Goal: Check status: Check status

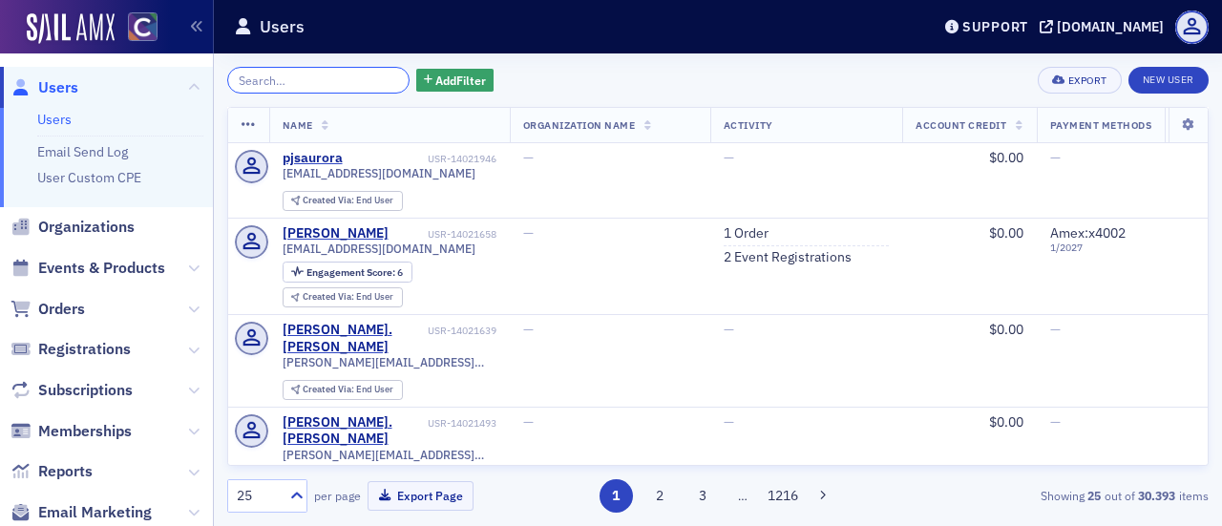
click at [325, 85] on input "search" at bounding box center [318, 80] width 182 height 27
paste input "ORD-13938490"
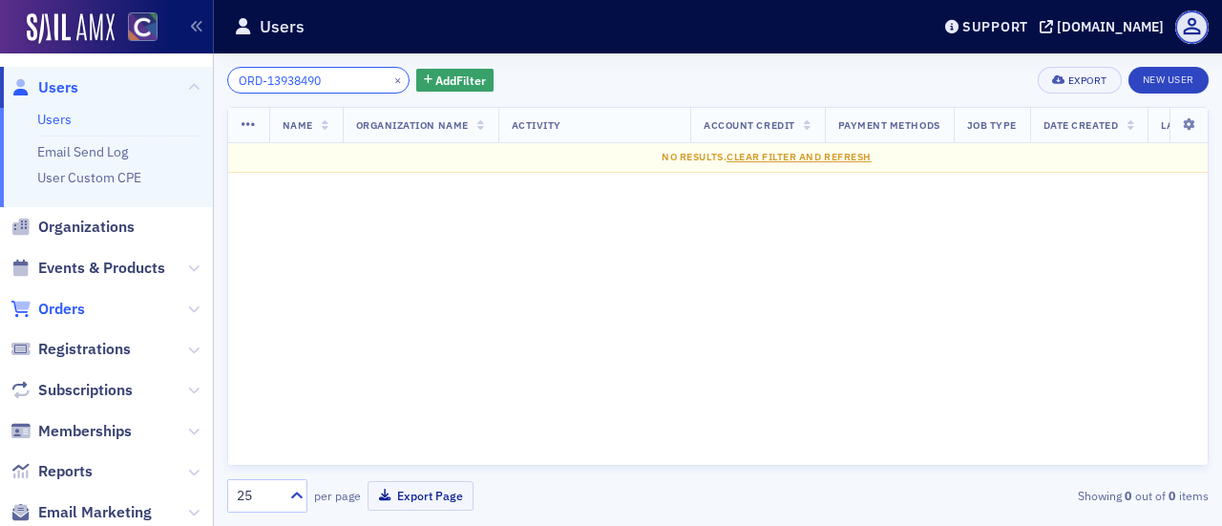
type input "ORD-13938490"
click at [62, 317] on span "Orders" at bounding box center [61, 309] width 47 height 21
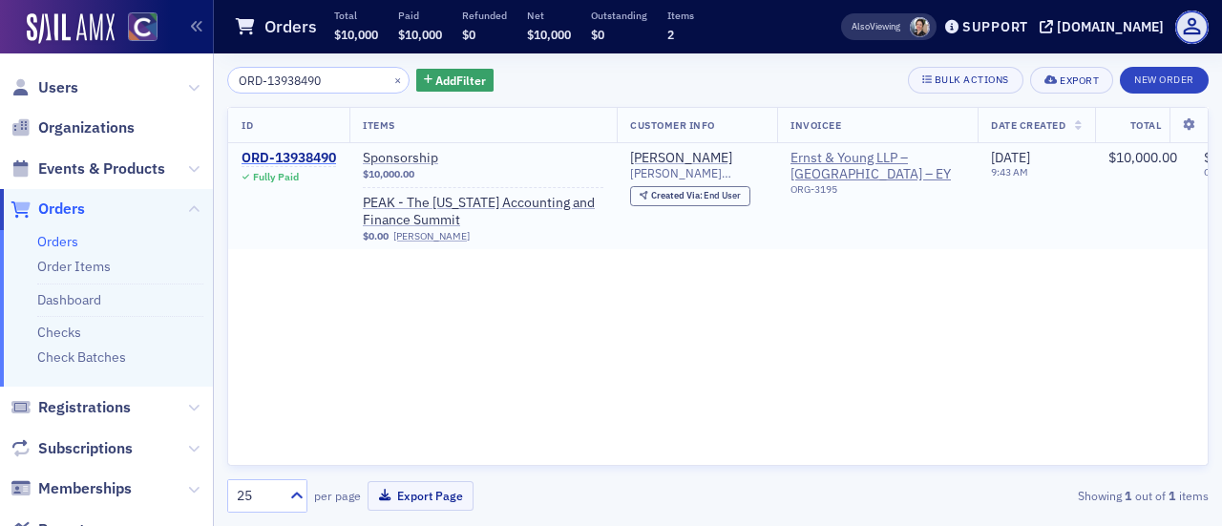
type input "ORD-13938490"
click at [290, 161] on div "ORD-13938490" at bounding box center [288, 158] width 94 height 17
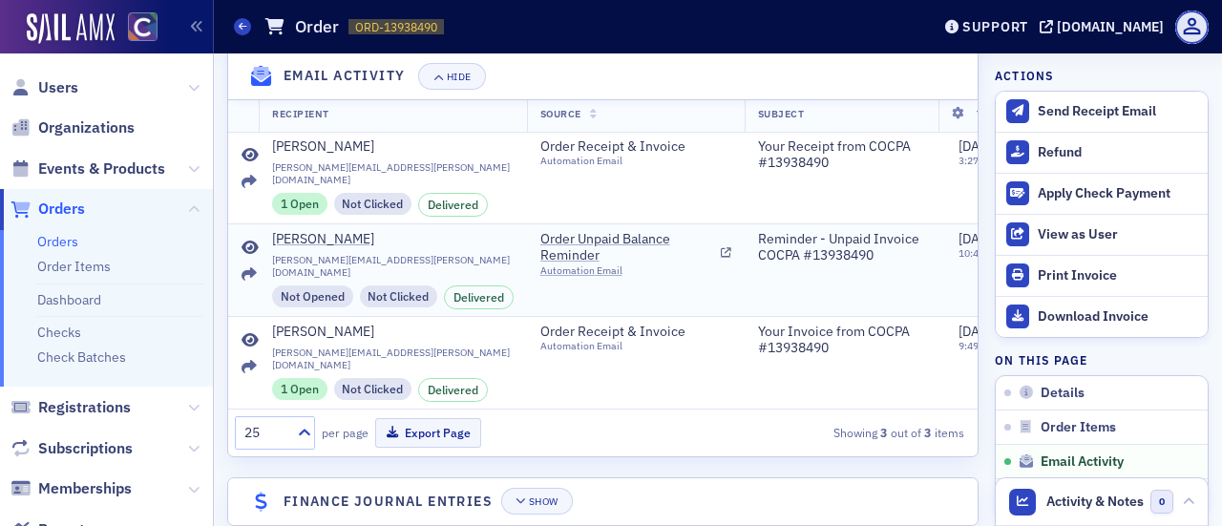
scroll to position [1350, 0]
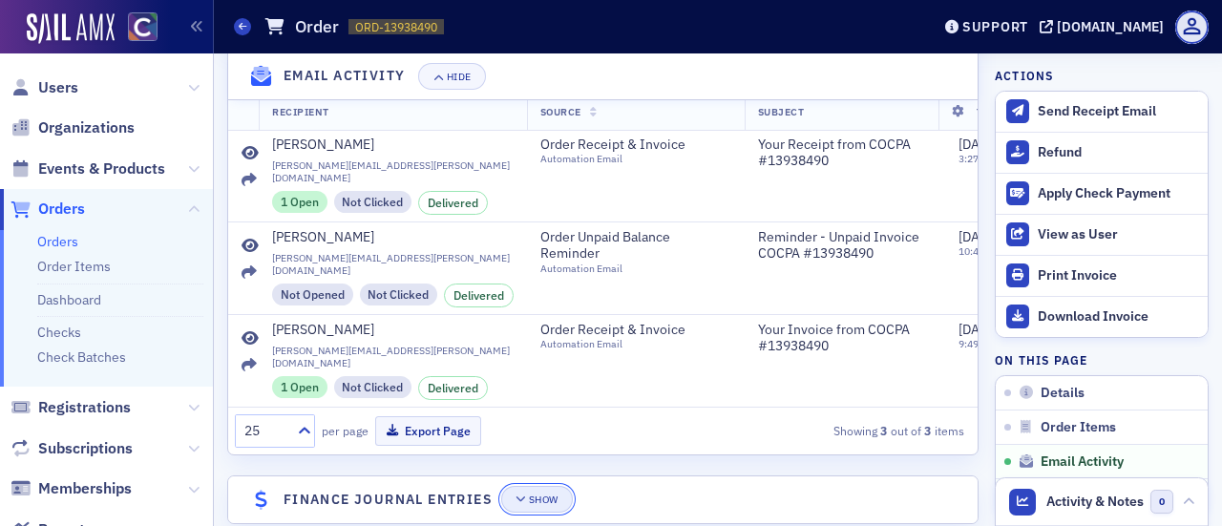
click at [538, 494] on div "Show" at bounding box center [544, 499] width 30 height 10
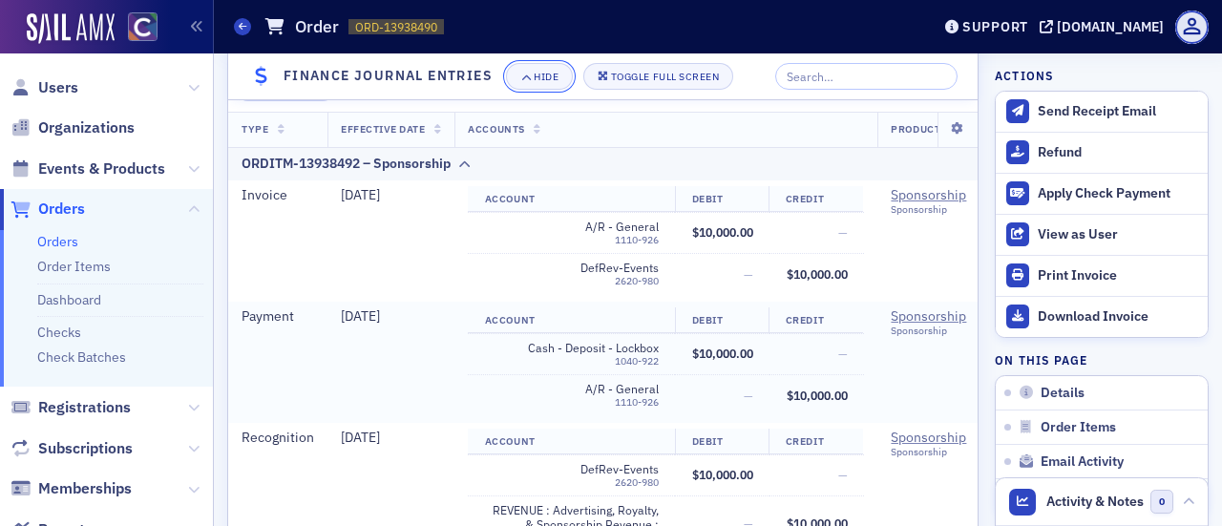
scroll to position [1712, 0]
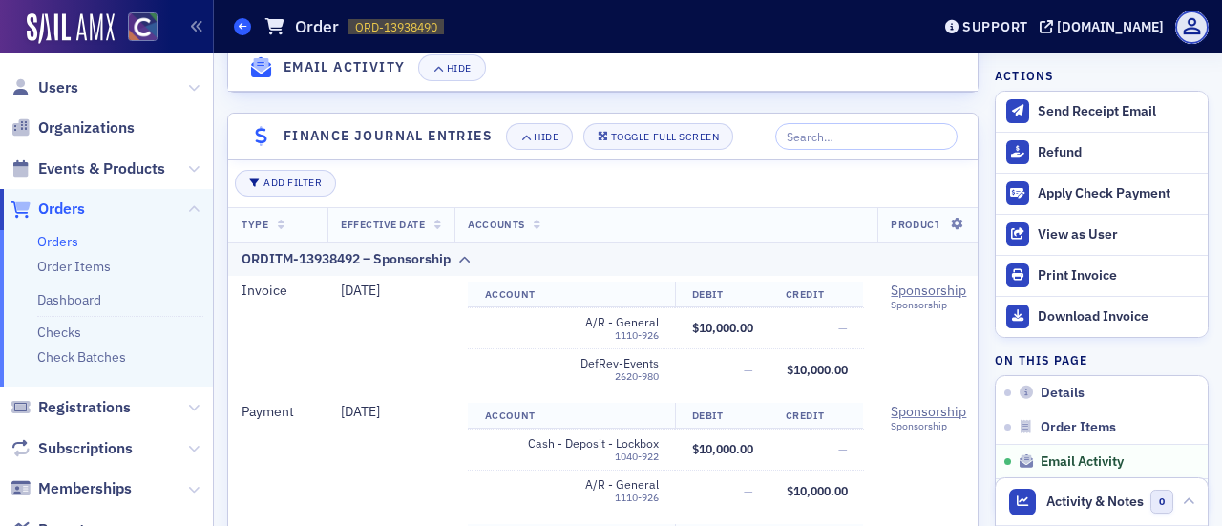
click at [241, 25] on icon at bounding box center [243, 26] width 8 height 9
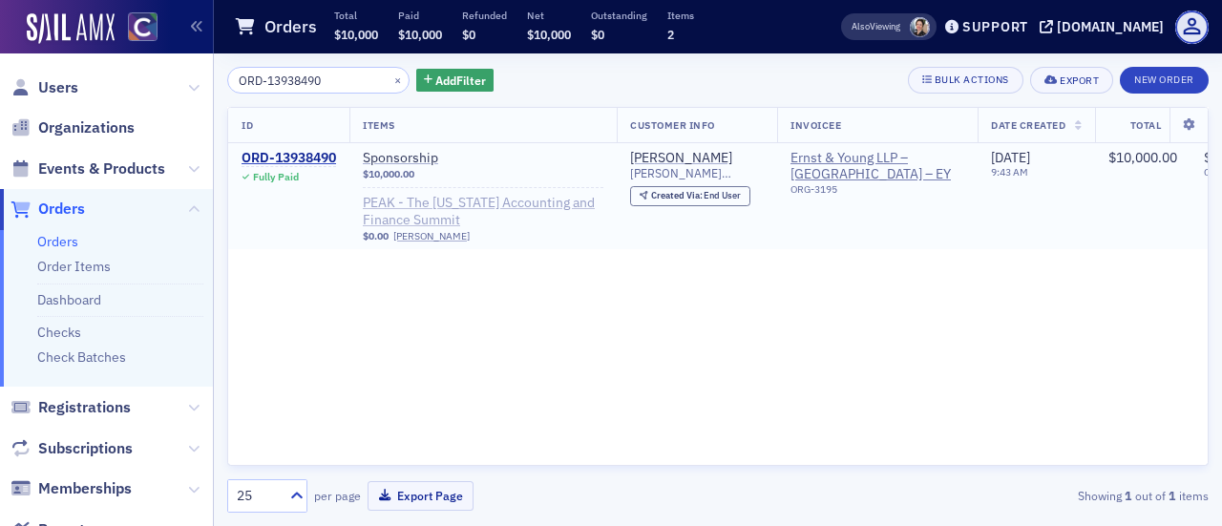
click at [471, 217] on span "PEAK - The [US_STATE] Accounting and Finance Summit" at bounding box center [483, 211] width 241 height 33
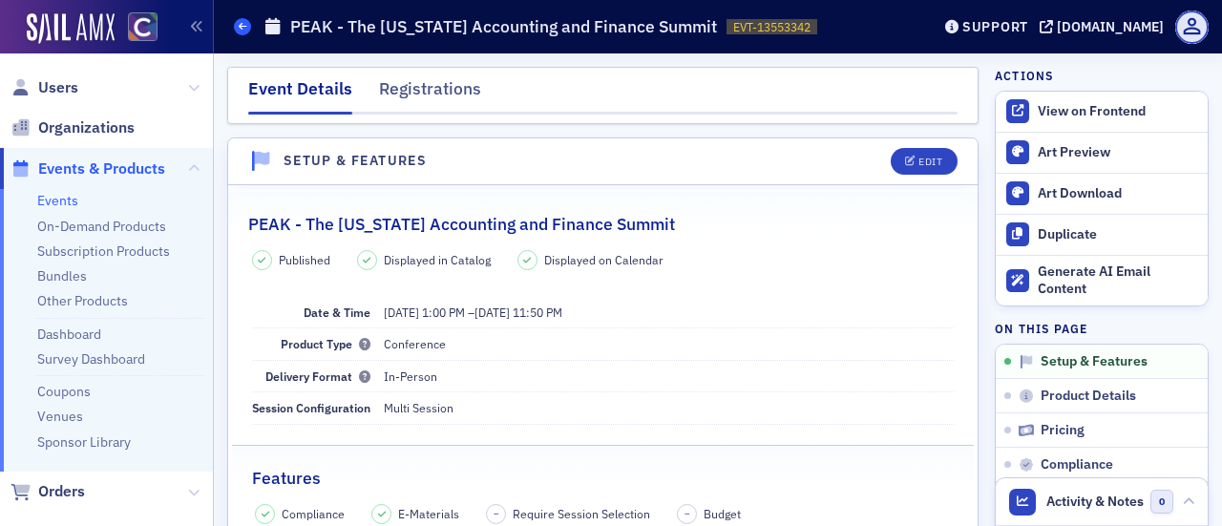
click at [246, 29] on icon at bounding box center [243, 26] width 8 height 9
